Goal: Information Seeking & Learning: Learn about a topic

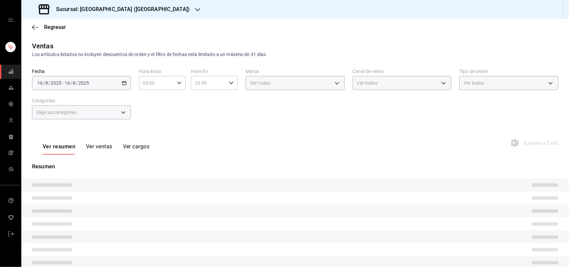
type input "ad5c7ce8-09c3-4353-8fa5-0bd3f2c3ed7d"
type input "DIDI_FOOD"
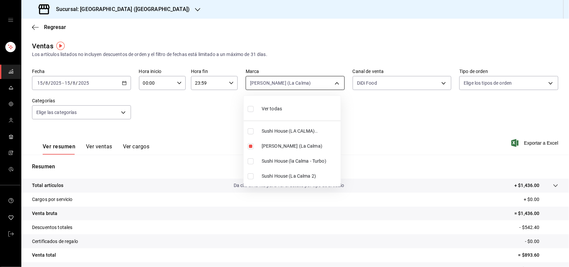
click at [306, 84] on body "Sucursal: Sushi House (LA CALMA) Regresar Ventas Los artículos listados no incl…" at bounding box center [284, 133] width 569 height 267
click at [250, 133] on input "checkbox" at bounding box center [251, 131] width 6 height 6
checkbox input "true"
type input "ad5c7ce8-09c3-4353-8fa5-0bd3f2c3ed7d,307f2552-bed5-4451-a1d4-9a3d8e6b1418"
click at [249, 146] on input "checkbox" at bounding box center [251, 146] width 6 height 6
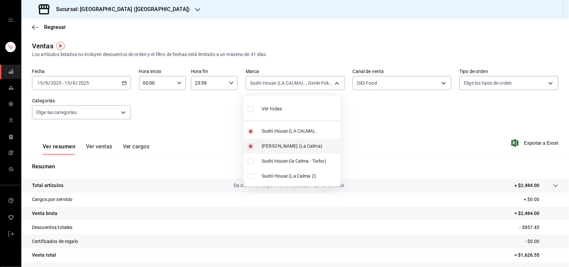
checkbox input "false"
type input "307f2552-bed5-4451-a1d4-9a3d8e6b1418"
click at [250, 162] on input "checkbox" at bounding box center [251, 161] width 6 height 6
checkbox input "true"
type input "307f2552-bed5-4451-a1d4-9a3d8e6b1418,8d0dddf4-cc55-4964-ab1c-2b5841a14462"
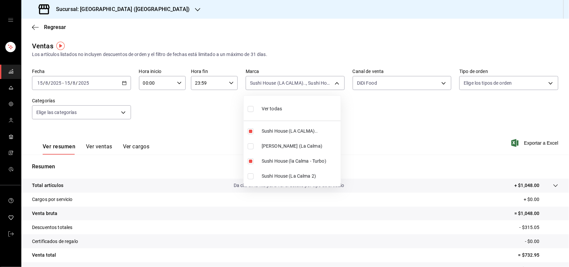
click at [250, 176] on input "checkbox" at bounding box center [251, 176] width 6 height 6
checkbox input "true"
type input "307f2552-bed5-4451-a1d4-9a3d8e6b1418,8d0dddf4-cc55-4964-ab1c-2b5841a14462,370d3…"
click at [386, 84] on div at bounding box center [284, 133] width 569 height 267
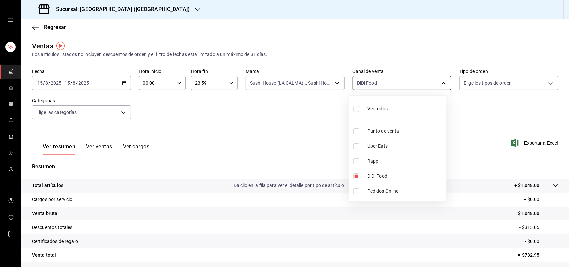
click at [357, 82] on body "Sucursal: Sushi House (LA CALMA) Regresar Ventas Los artículos listados no incl…" at bounding box center [284, 133] width 569 height 267
click at [354, 163] on input "checkbox" at bounding box center [356, 161] width 6 height 6
checkbox input "true"
type input "DIDI_FOOD,RAPPI"
click at [357, 176] on input "checkbox" at bounding box center [356, 176] width 6 height 6
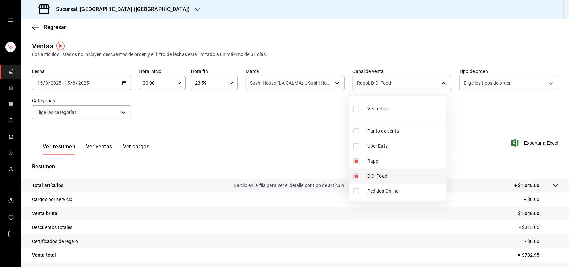
checkbox input "false"
type input "RAPPI"
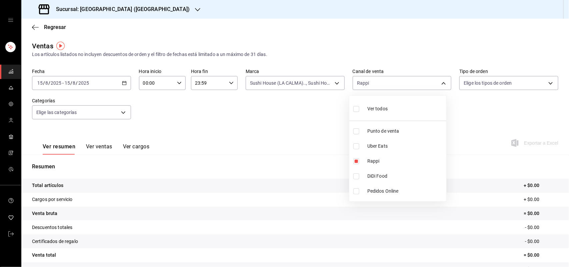
click at [275, 84] on div at bounding box center [284, 133] width 569 height 267
click at [276, 85] on body "Sucursal: Sushi House (LA CALMA) Regresar Ventas Los artículos listados no incl…" at bounding box center [284, 133] width 569 height 267
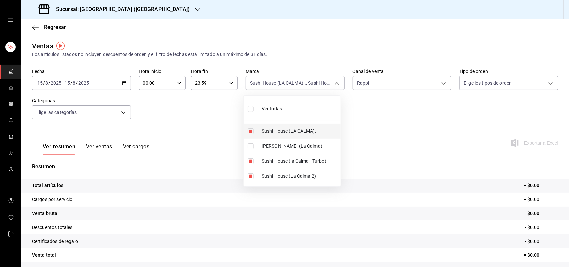
click at [252, 130] on input "checkbox" at bounding box center [251, 131] width 6 height 6
checkbox input "false"
type input "8d0dddf4-cc55-4964-ab1c-2b5841a14462,370d3383-42ab-44c7-9136-c83d53f09056"
click at [252, 161] on input "checkbox" at bounding box center [251, 161] width 6 height 6
checkbox input "false"
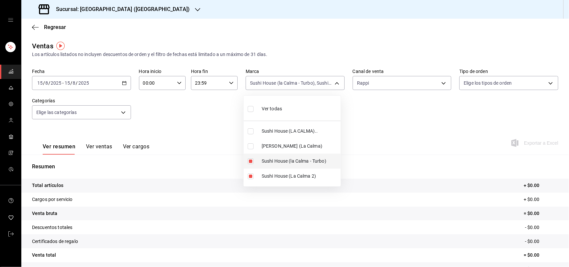
type input "370d3383-42ab-44c7-9136-c83d53f09056"
click at [252, 177] on input "checkbox" at bounding box center [251, 176] width 6 height 6
checkbox input "false"
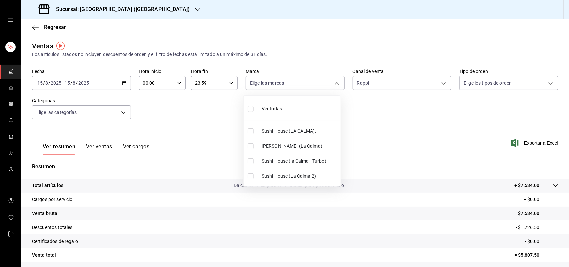
click at [250, 134] on input "checkbox" at bounding box center [251, 131] width 6 height 6
checkbox input "true"
type input "307f2552-bed5-4451-a1d4-9a3d8e6b1418"
click at [371, 84] on div at bounding box center [284, 133] width 569 height 267
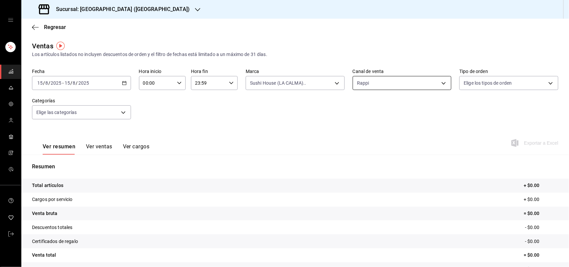
click at [371, 84] on body "Sucursal: Sushi House (LA CALMA) Regresar Ventas Los artículos listados no incl…" at bounding box center [284, 133] width 569 height 267
click at [354, 177] on input "checkbox" at bounding box center [356, 176] width 6 height 6
checkbox input "true"
type input "RAPPI,DIDI_FOOD"
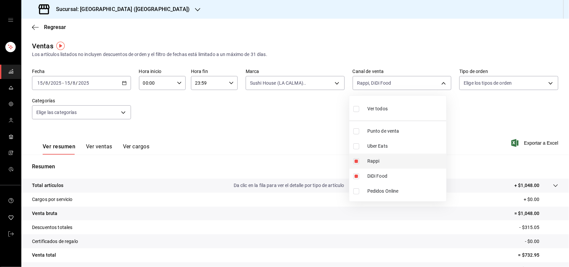
click at [358, 164] on input "checkbox" at bounding box center [356, 161] width 6 height 6
checkbox input "false"
type input "DIDI_FOOD"
click at [357, 147] on input "checkbox" at bounding box center [356, 146] width 6 height 6
checkbox input "true"
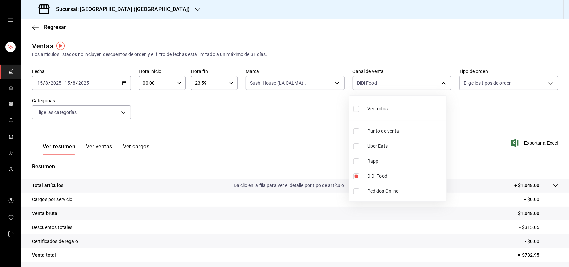
type input "DIDI_FOOD,UBER_EATS"
click at [356, 178] on input "checkbox" at bounding box center [356, 176] width 6 height 6
checkbox input "false"
type input "UBER_EATS"
click at [357, 146] on input "checkbox" at bounding box center [356, 146] width 6 height 6
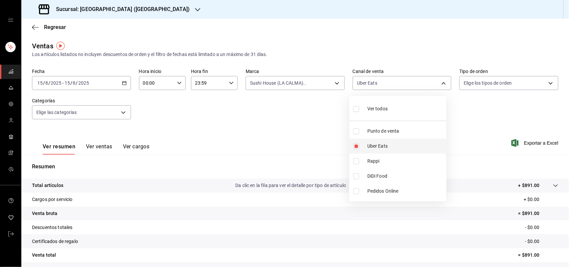
checkbox input "false"
click at [357, 161] on input "checkbox" at bounding box center [356, 161] width 6 height 6
checkbox input "true"
type input "RAPPI"
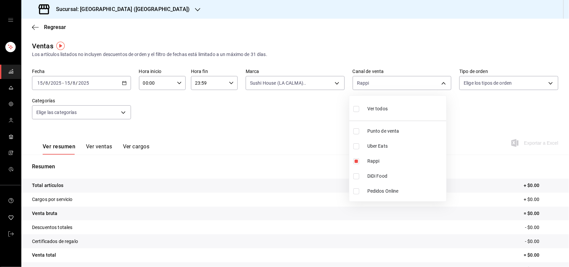
click at [294, 84] on div at bounding box center [284, 133] width 569 height 267
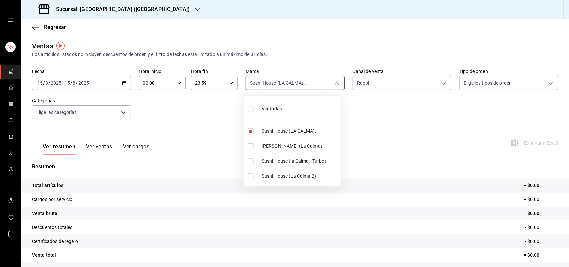
click at [294, 83] on body "Sucursal: Sushi House (LA CALMA) Regresar Ventas Los artículos listados no incl…" at bounding box center [284, 133] width 569 height 267
click at [249, 147] on input "checkbox" at bounding box center [251, 146] width 6 height 6
checkbox input "true"
type input "307f2552-bed5-4451-a1d4-9a3d8e6b1418,ad5c7ce8-09c3-4353-8fa5-0bd3f2c3ed7d"
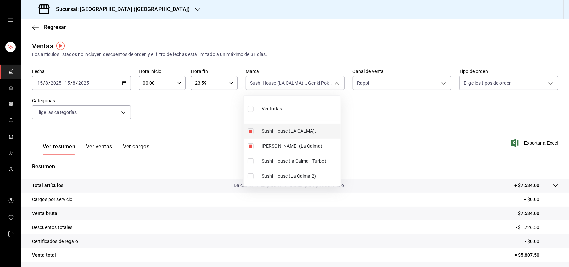
click at [249, 129] on input "checkbox" at bounding box center [251, 131] width 6 height 6
checkbox input "false"
type input "ad5c7ce8-09c3-4353-8fa5-0bd3f2c3ed7d"
click at [389, 83] on div at bounding box center [284, 133] width 569 height 267
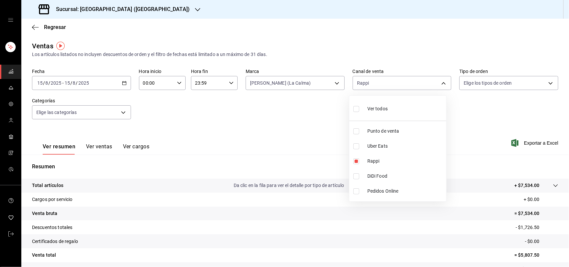
click at [389, 83] on body "Sucursal: Sushi House (LA CALMA) Regresar Ventas Los artículos listados no incl…" at bounding box center [284, 133] width 569 height 267
click at [354, 147] on input "checkbox" at bounding box center [356, 146] width 6 height 6
checkbox input "true"
type input "RAPPI,UBER_EATS"
click at [356, 162] on input "checkbox" at bounding box center [356, 161] width 6 height 6
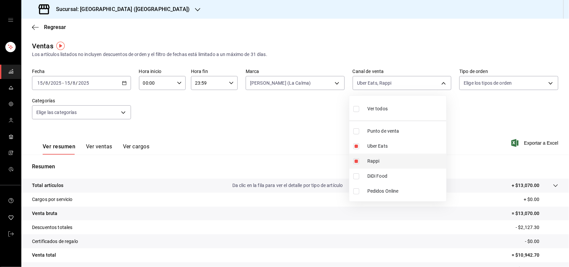
checkbox input "false"
type input "UBER_EATS"
click at [357, 146] on input "checkbox" at bounding box center [356, 146] width 6 height 6
checkbox input "false"
click at [359, 161] on input "checkbox" at bounding box center [356, 161] width 6 height 6
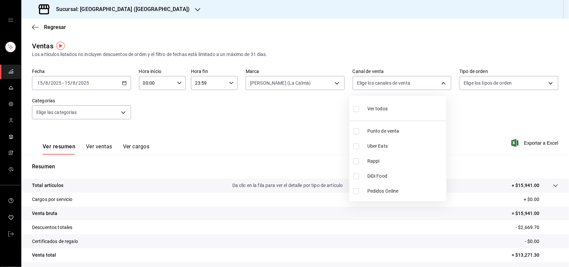
checkbox input "true"
type input "RAPPI"
click at [355, 164] on input "checkbox" at bounding box center [356, 161] width 6 height 6
checkbox input "false"
click at [358, 177] on input "checkbox" at bounding box center [356, 176] width 6 height 6
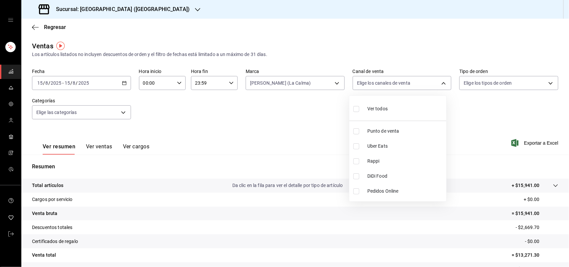
checkbox input "true"
type input "DIDI_FOOD"
click at [358, 177] on input "checkbox" at bounding box center [356, 176] width 6 height 6
checkbox input "false"
